Goal: Task Accomplishment & Management: Manage account settings

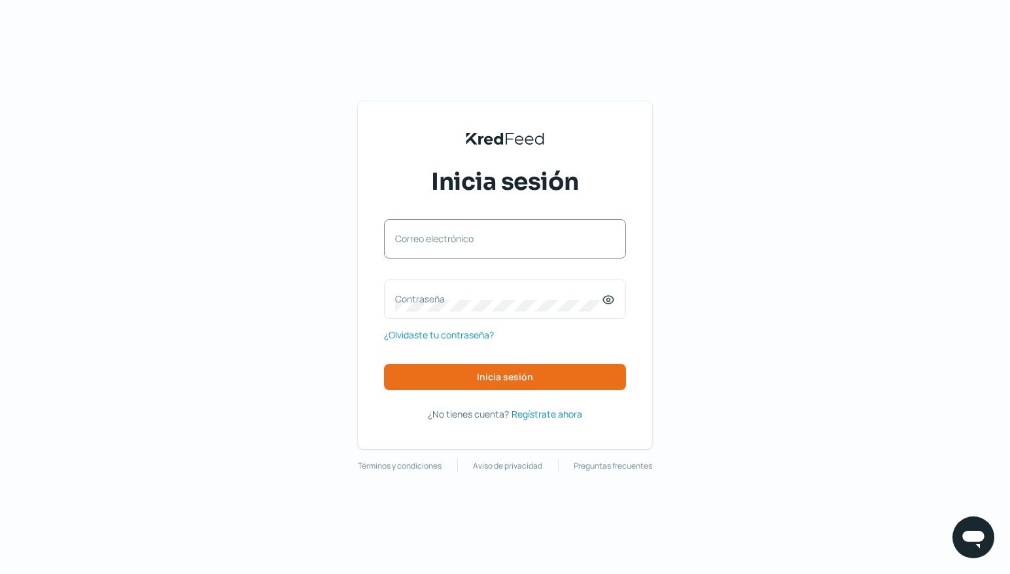
click at [502, 239] on label "Correo electrónico" at bounding box center [498, 238] width 207 height 12
click at [502, 239] on input "Correo electrónico" at bounding box center [505, 245] width 220 height 12
drag, startPoint x: 419, startPoint y: 235, endPoint x: 285, endPoint y: 235, distance: 133.4
click at [285, 235] on div "KredFeed's Black Logo Inicia sesión @kytesore140 Correo electrónico Contraseña …" at bounding box center [505, 287] width 1010 height 574
type input "[EMAIL_ADDRESS][DOMAIN_NAME]"
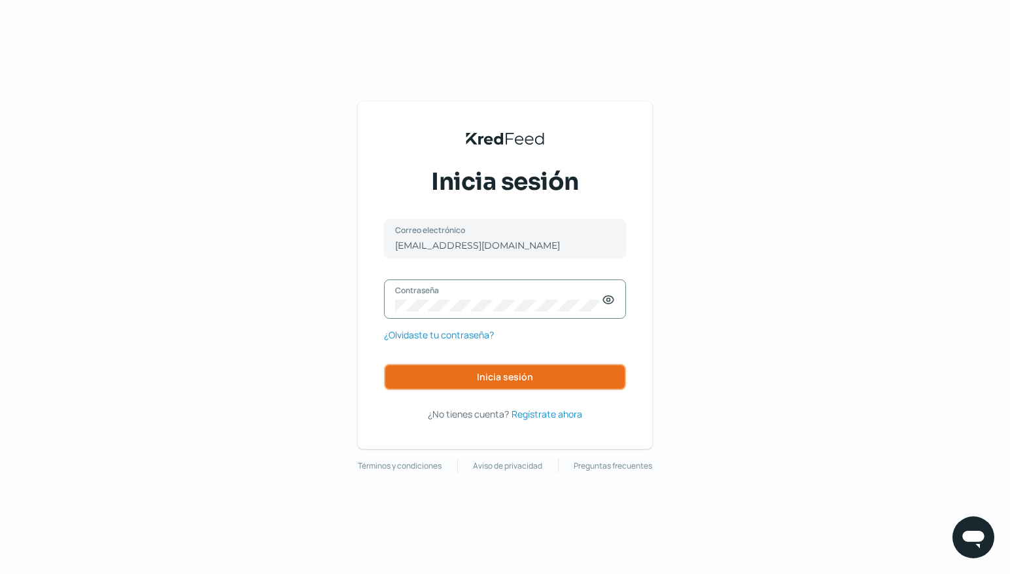
click at [515, 372] on span "Inicia sesión" at bounding box center [505, 376] width 56 height 9
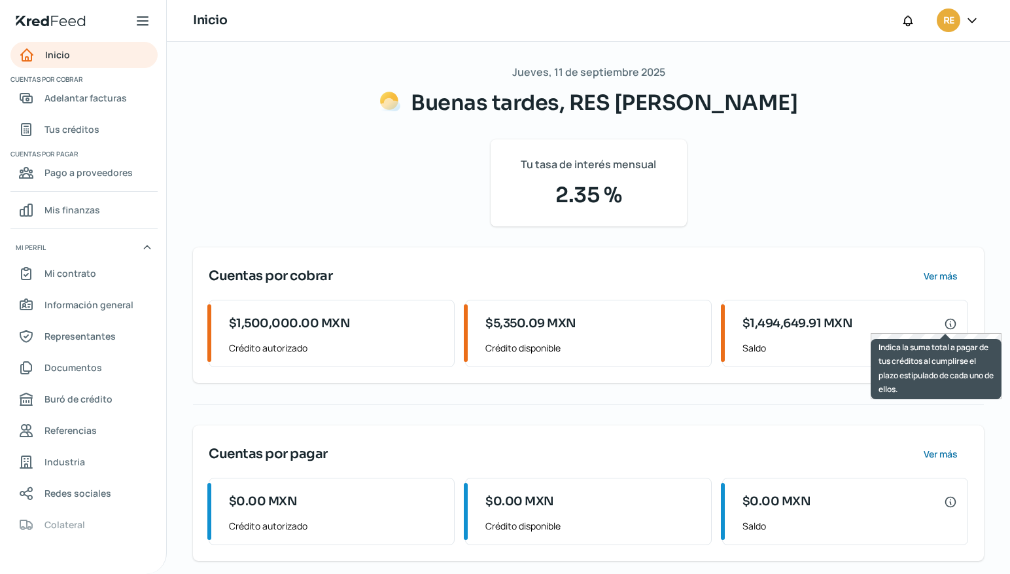
click at [944, 323] on icon at bounding box center [950, 323] width 13 height 13
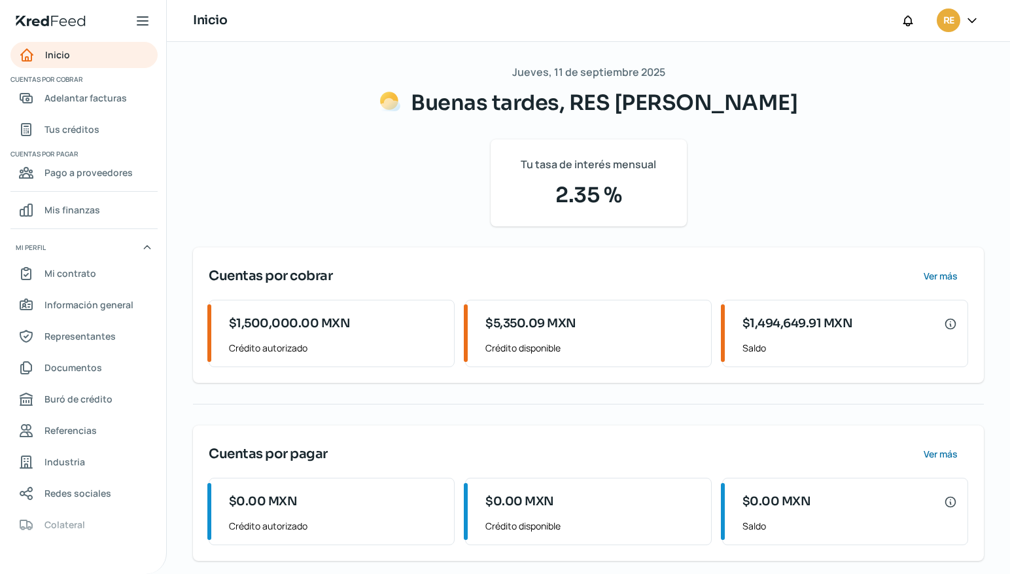
click at [759, 328] on span "$1,494,649.91 MXN" at bounding box center [797, 324] width 111 height 18
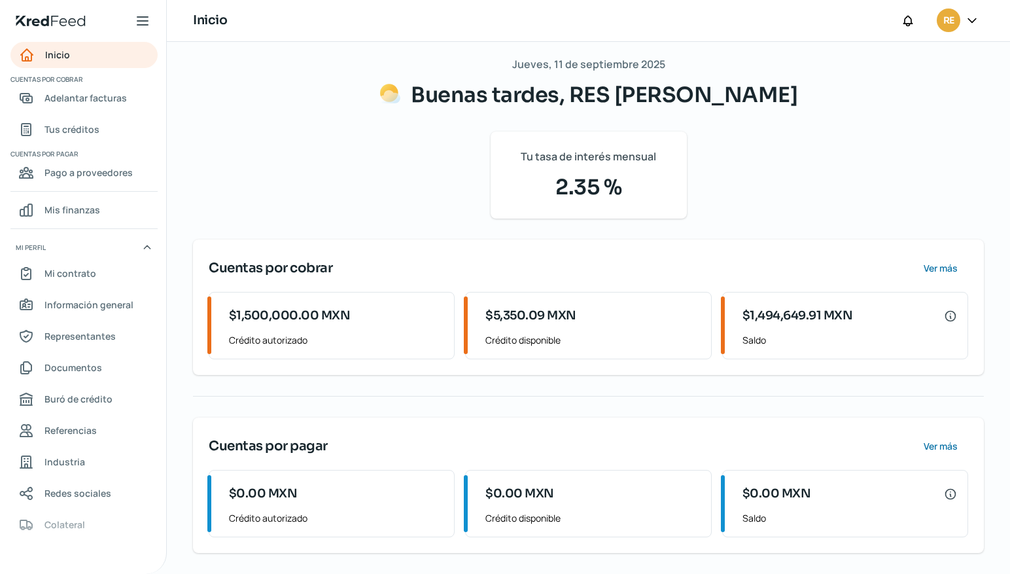
click at [752, 340] on span "Saldo" at bounding box center [849, 340] width 215 height 16
click at [935, 264] on span "Ver más" at bounding box center [939, 268] width 34 height 9
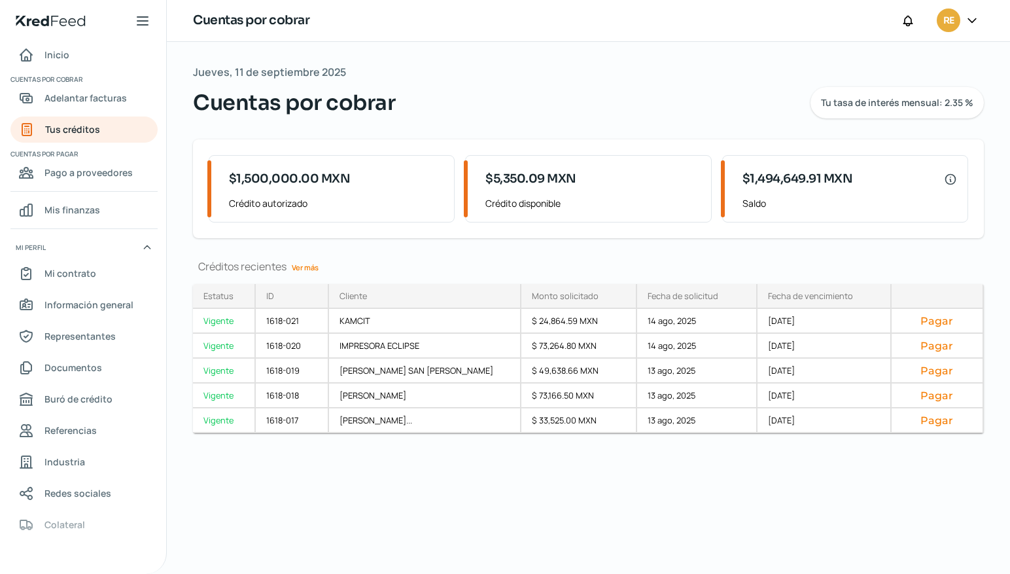
click at [311, 269] on link "Ver más" at bounding box center [304, 267] width 37 height 20
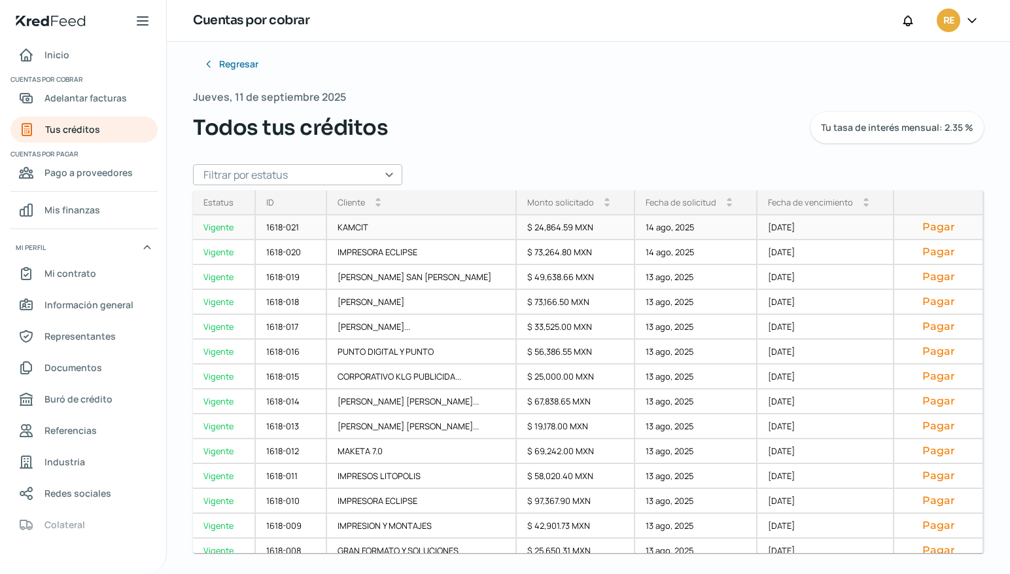
click at [925, 224] on button "Pagar" at bounding box center [938, 226] width 67 height 13
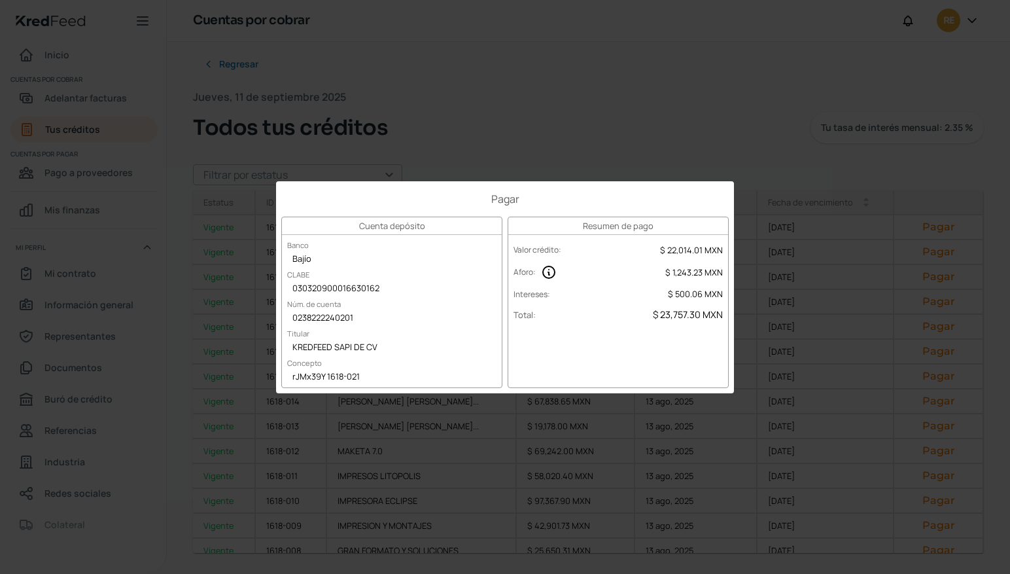
click at [752, 114] on div "Pagar Cuenta depósito Banco Bajío CLABE 030320900016630162 Núm. de cuenta 02382…" at bounding box center [505, 287] width 1010 height 574
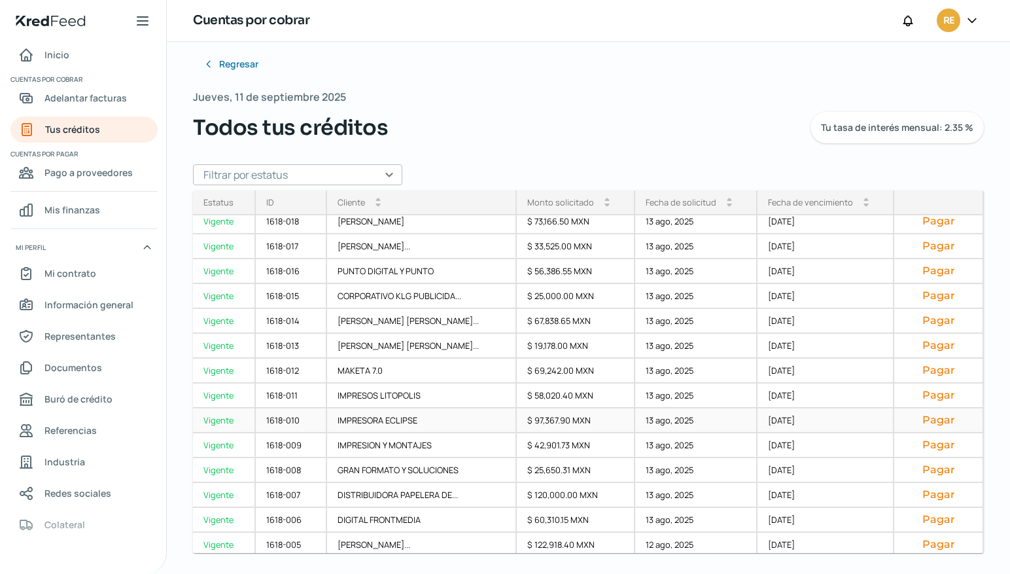
scroll to position [184, 0]
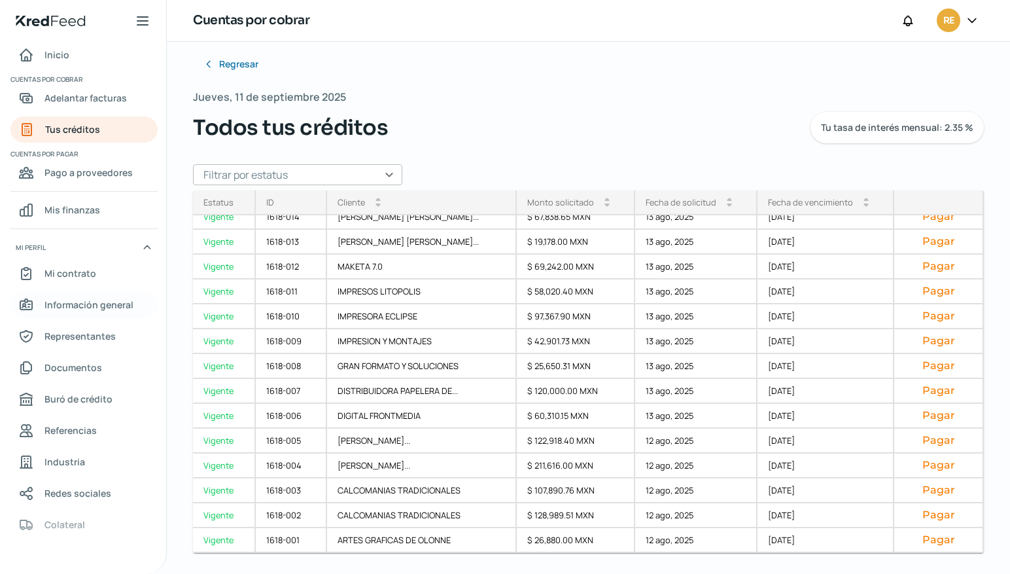
click at [97, 307] on span "Información general" at bounding box center [88, 304] width 89 height 16
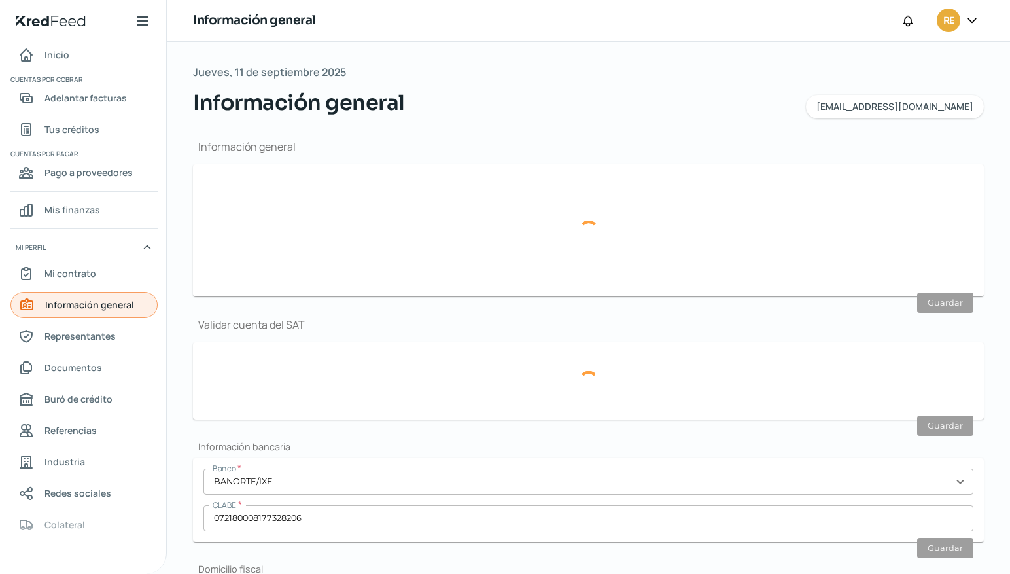
type input "[EMAIL_ADDRESS][DOMAIN_NAME]"
type input "Personas morales del régimen general"
type input "RES [PERSON_NAME]"
type input "55 - 3899 - 7826"
type input "KIN9008151K7"
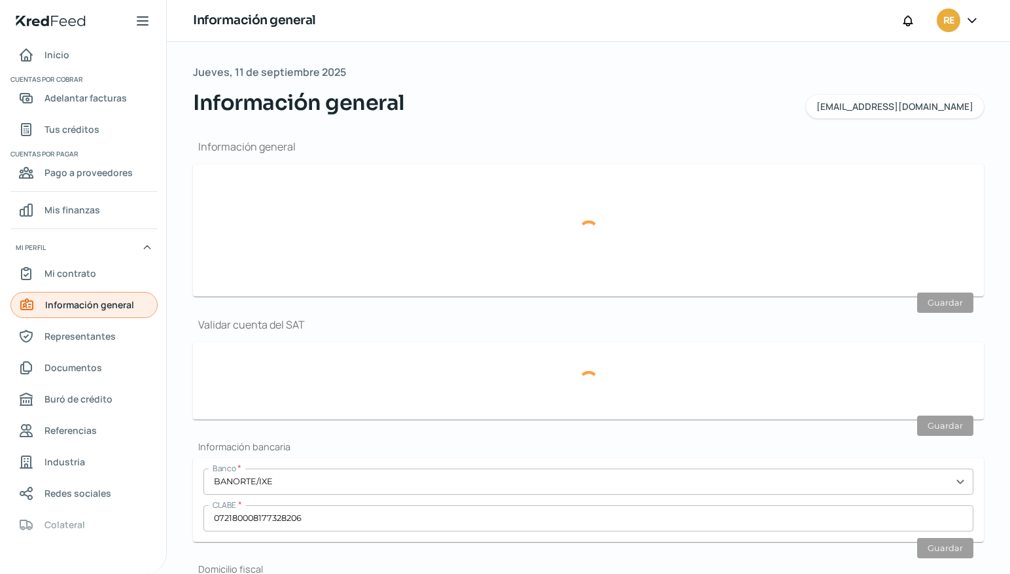
type input "CALLE 5"
type input "50"
type input "08100"
type input "AGRICOLA PANTITLAN"
type input "IZTACALCO"
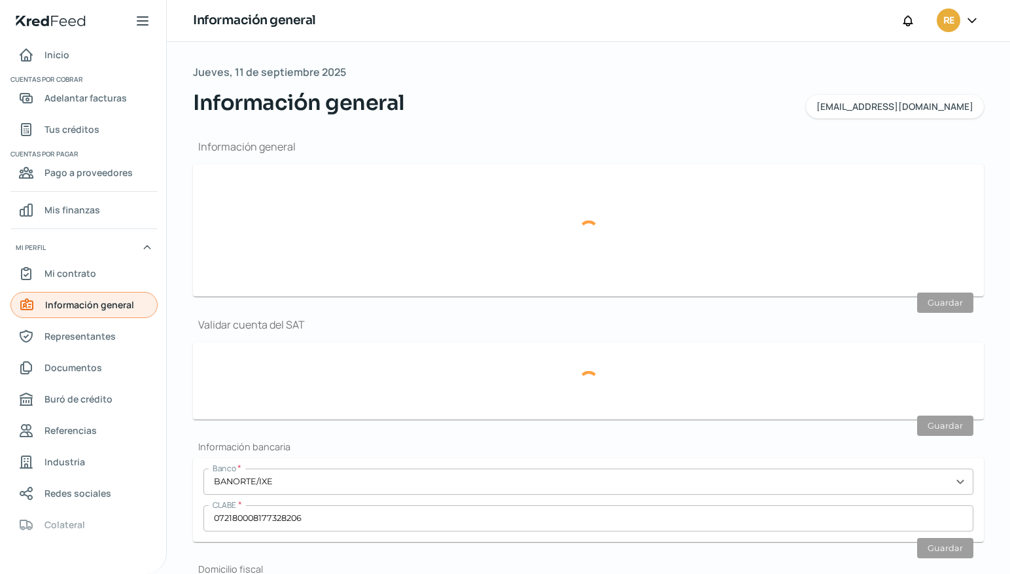
type input "CDMX"
type input "[GEOGRAPHIC_DATA]"
type input "CFE [DATE] KY.pdf"
type input "30"
type input "0"
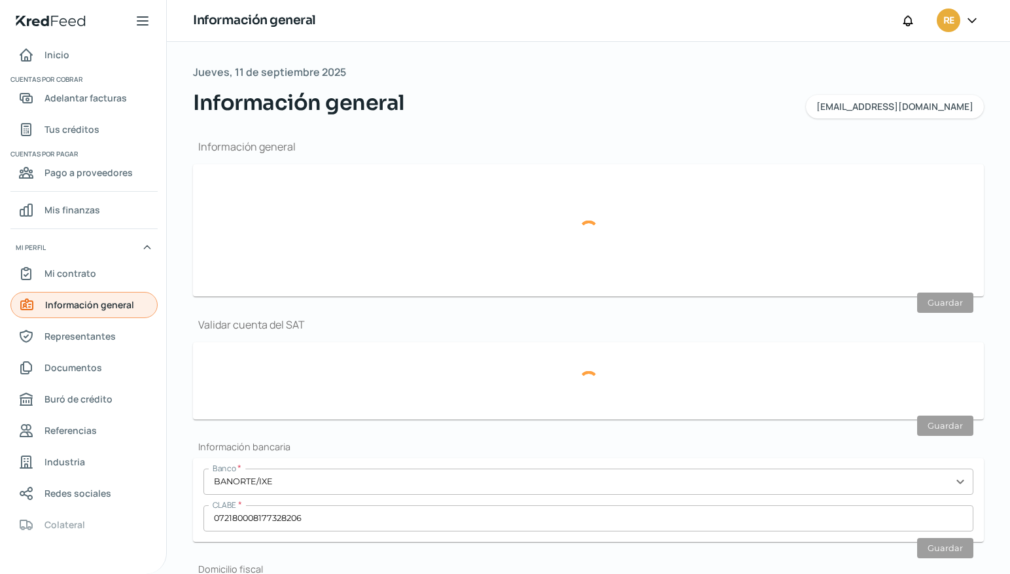
type input "Rentada"
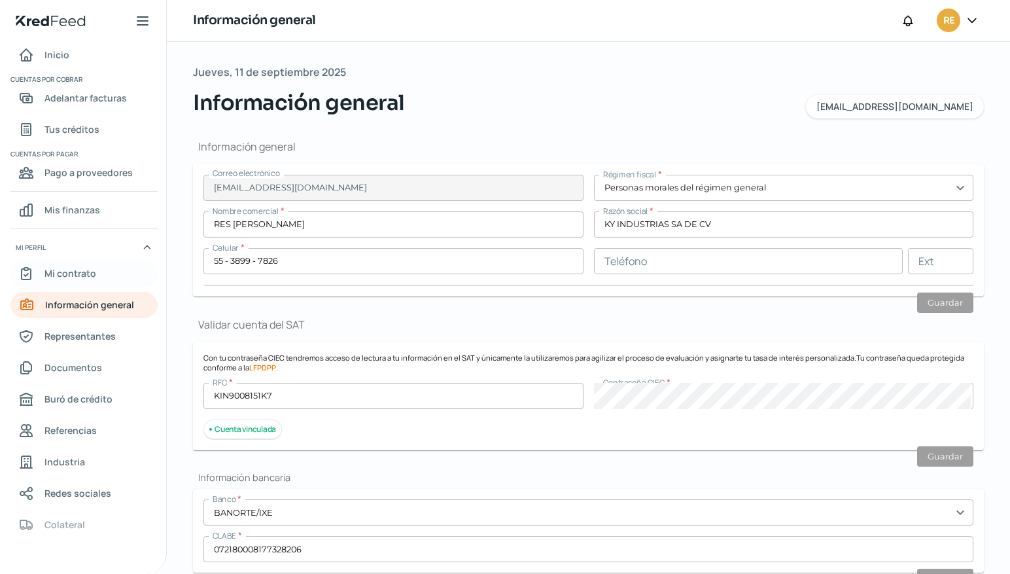
click at [71, 276] on span "Mi contrato" at bounding box center [70, 273] width 52 height 16
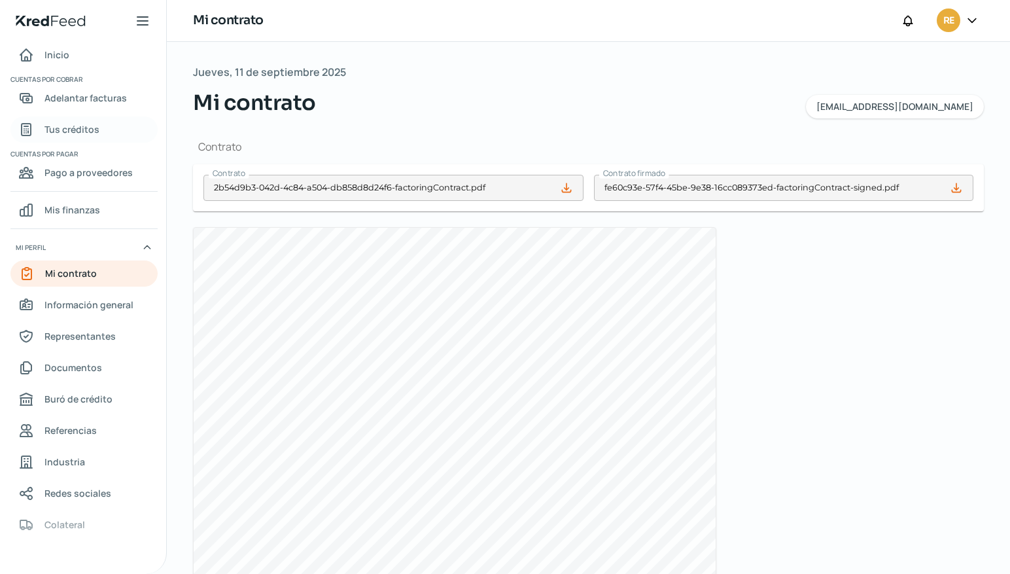
click at [84, 130] on span "Tus créditos" at bounding box center [71, 129] width 55 height 16
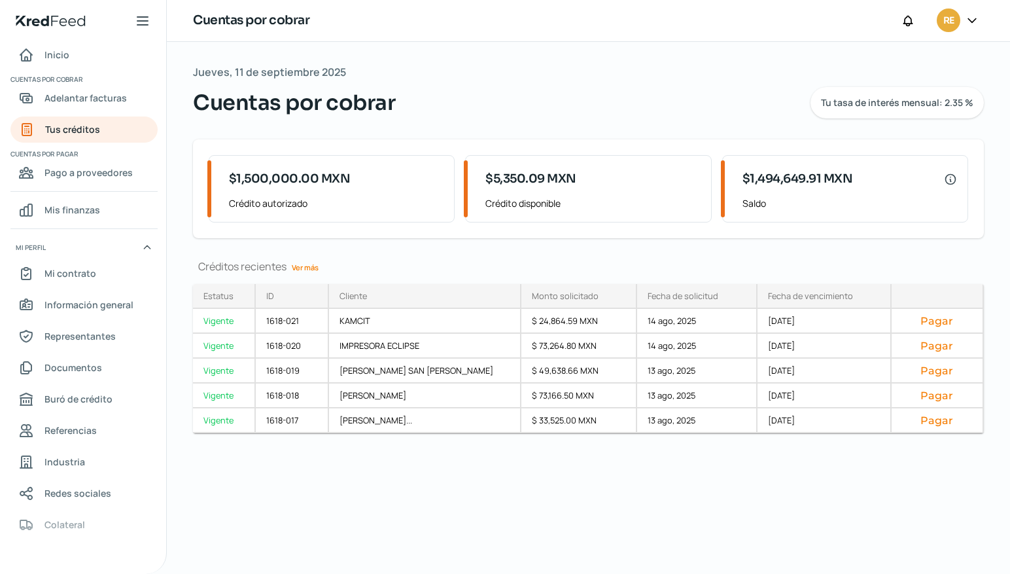
click at [969, 20] on icon at bounding box center [971, 20] width 13 height 13
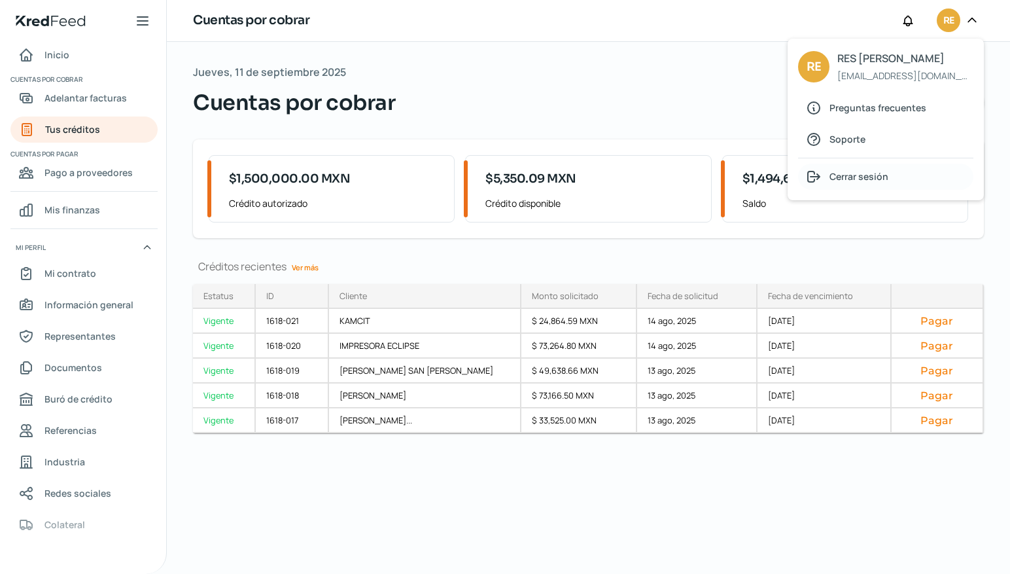
click at [870, 179] on span "Cerrar sesión" at bounding box center [858, 176] width 59 height 16
